Goal: Navigation & Orientation: Understand site structure

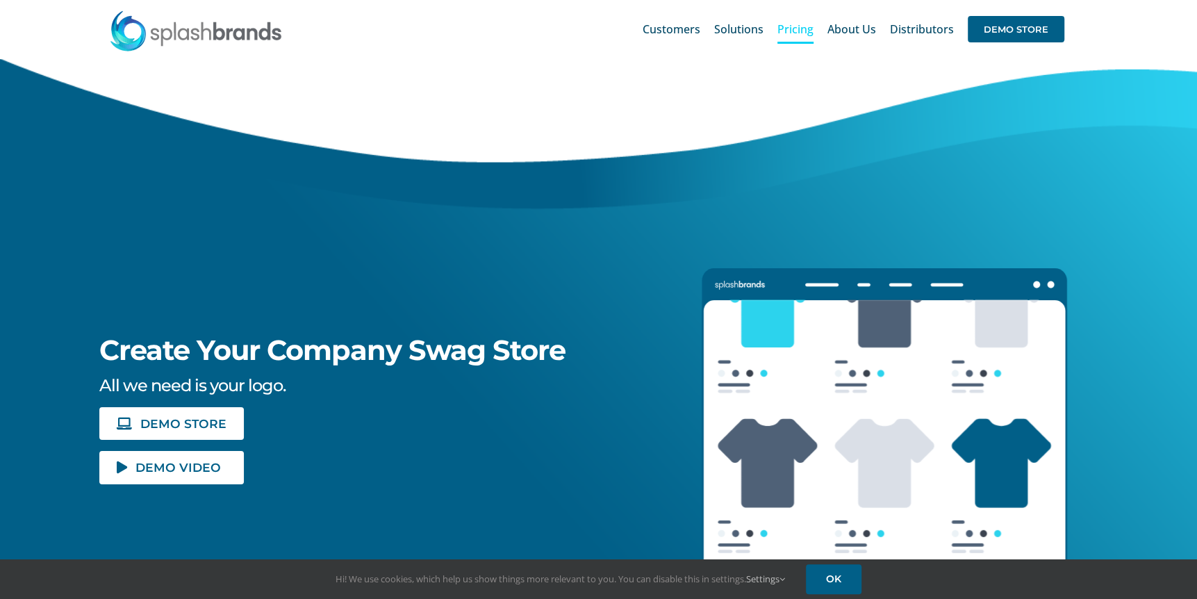
click at [797, 31] on span "Pricing" at bounding box center [795, 29] width 36 height 11
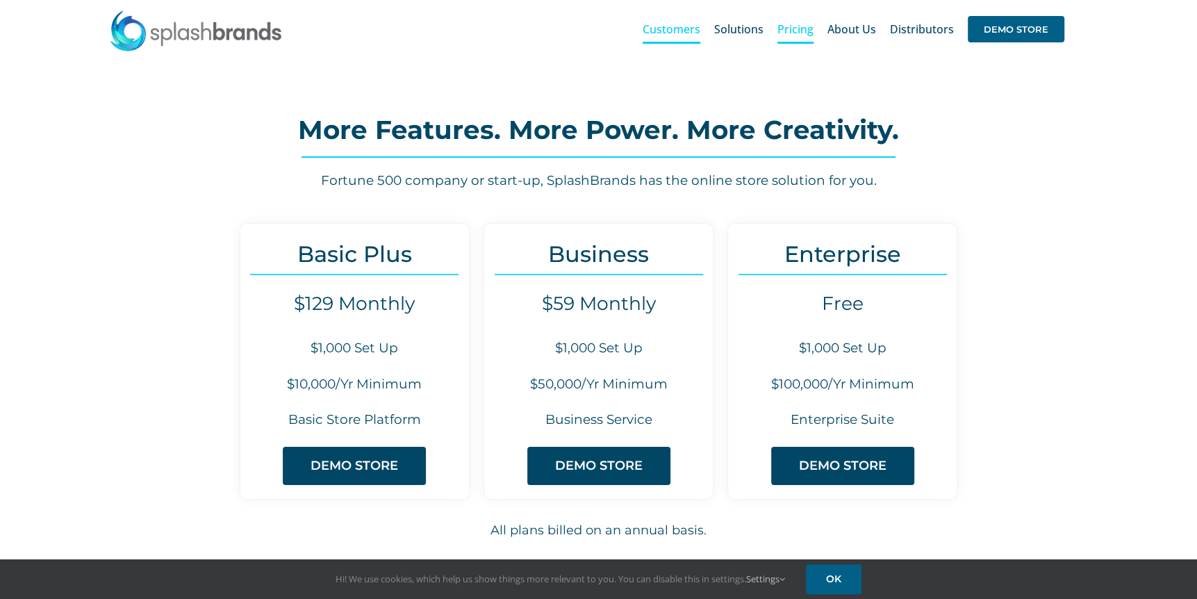
click at [679, 31] on span "Customers" at bounding box center [671, 29] width 58 height 11
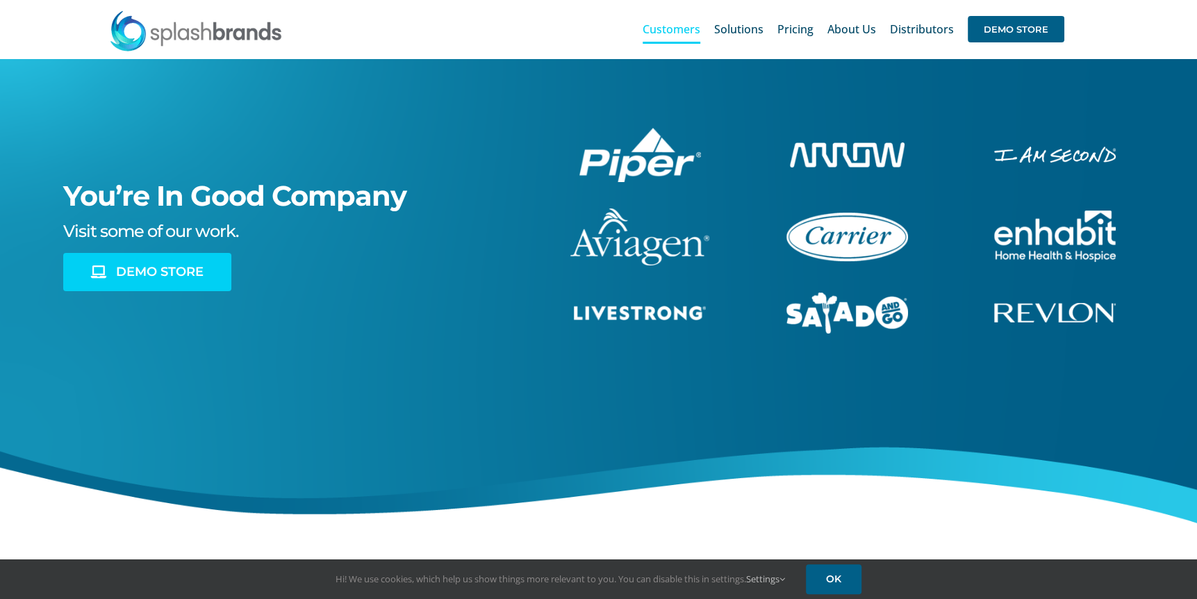
click at [177, 265] on span "DEMO STORE" at bounding box center [160, 272] width 88 height 15
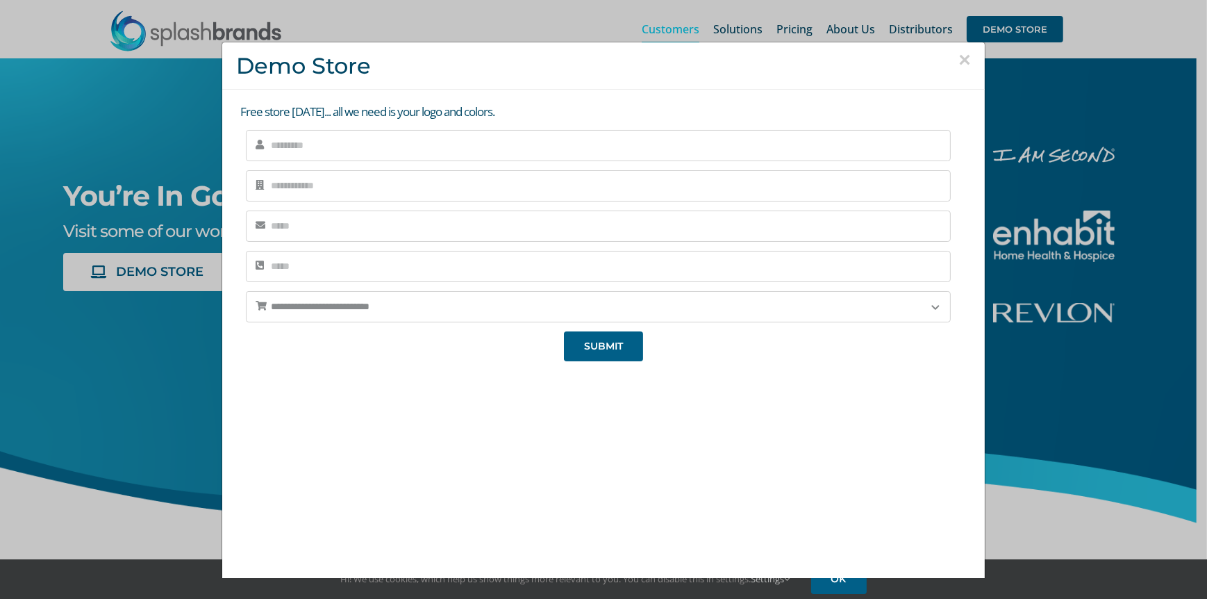
click at [958, 56] on button "×" at bounding box center [964, 59] width 13 height 21
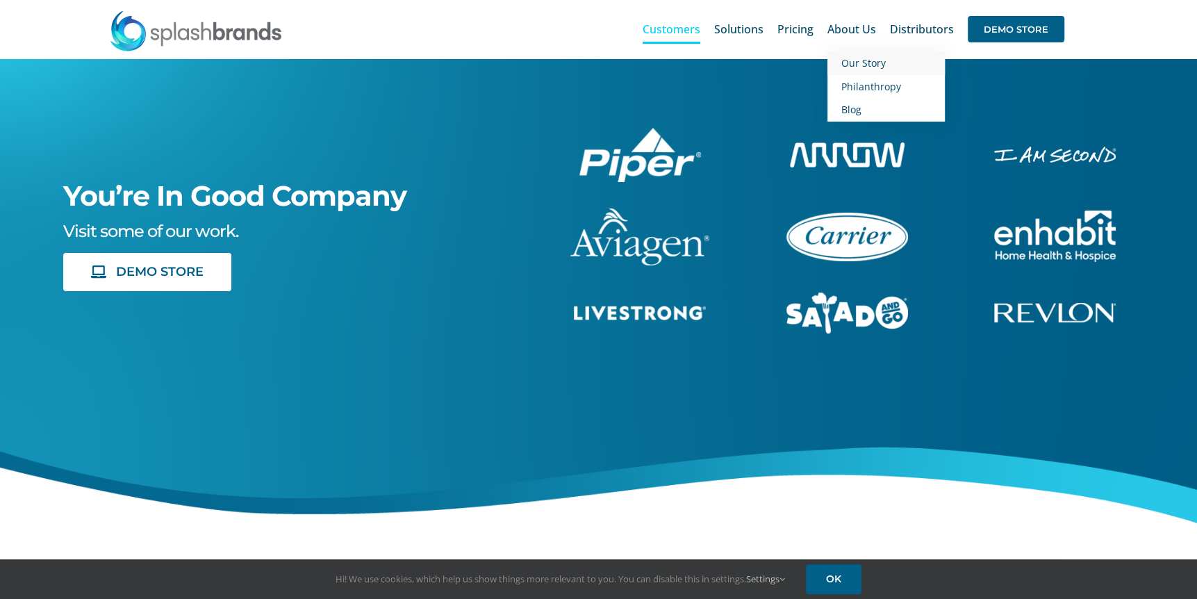
click at [869, 61] on span "Our Story" at bounding box center [863, 62] width 44 height 13
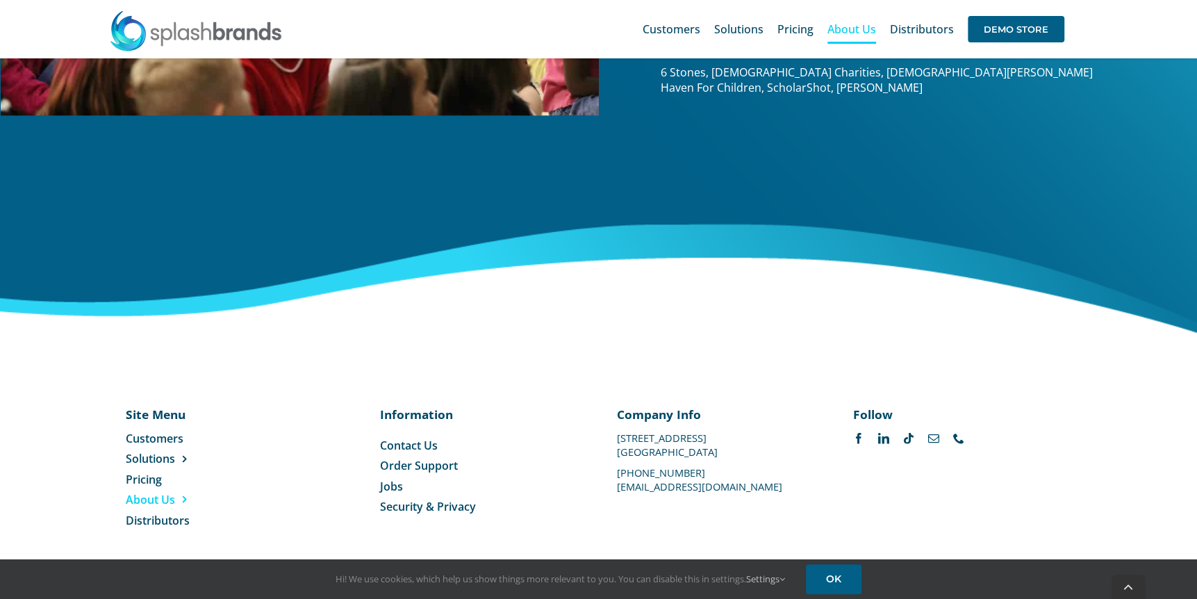
scroll to position [2150, 0]
